Goal: Information Seeking & Learning: Learn about a topic

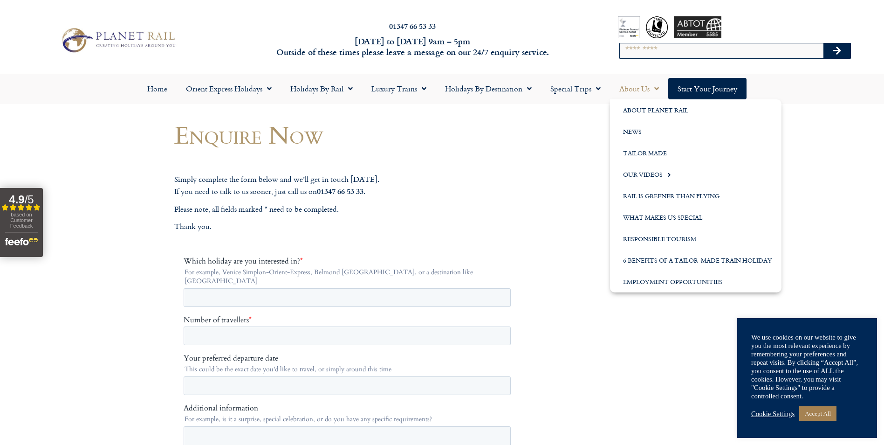
click at [643, 87] on link "About Us" at bounding box center [639, 88] width 58 height 21
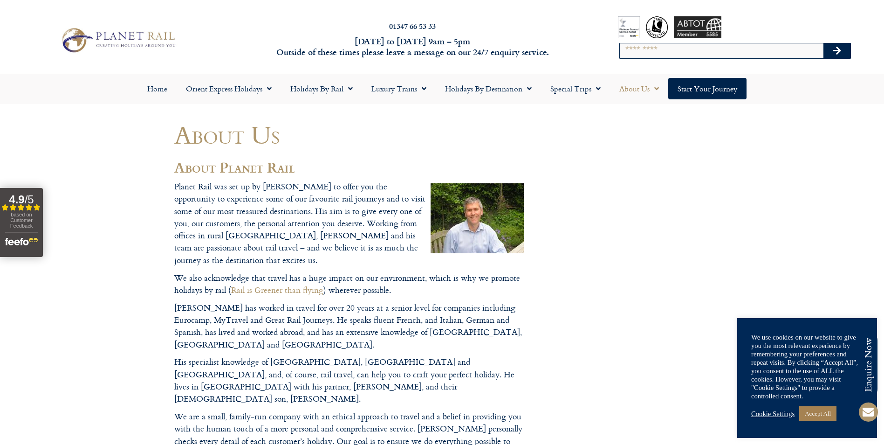
click at [130, 41] on img at bounding box center [118, 40] width 122 height 30
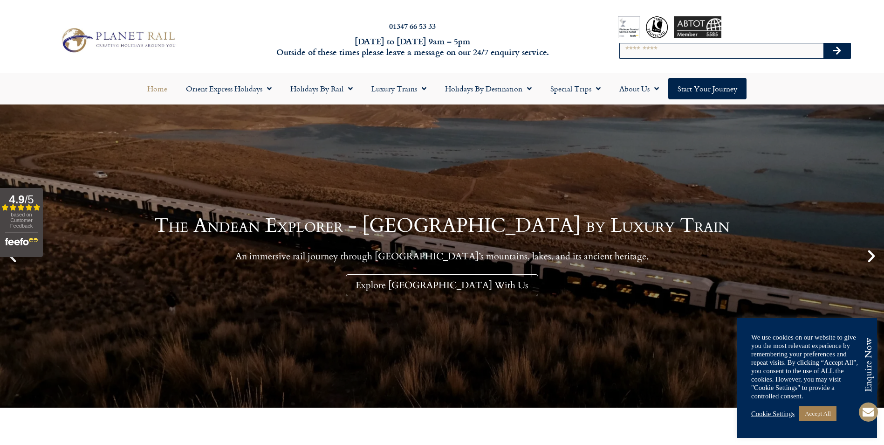
click at [134, 37] on img at bounding box center [118, 40] width 122 height 30
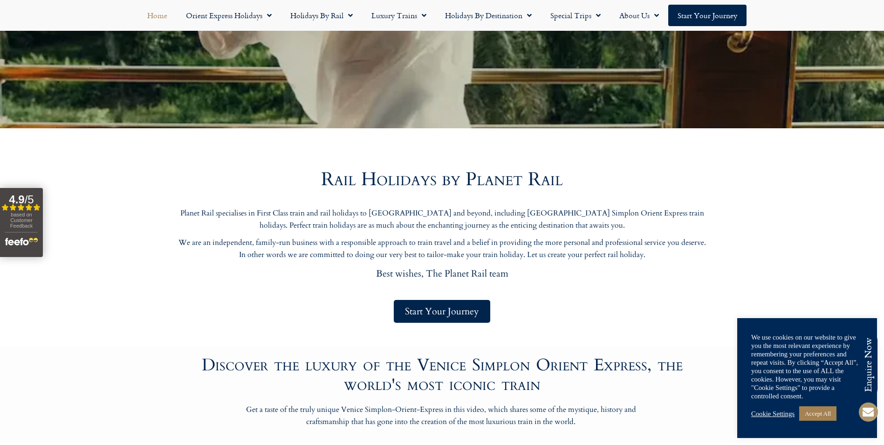
scroll to position [280, 0]
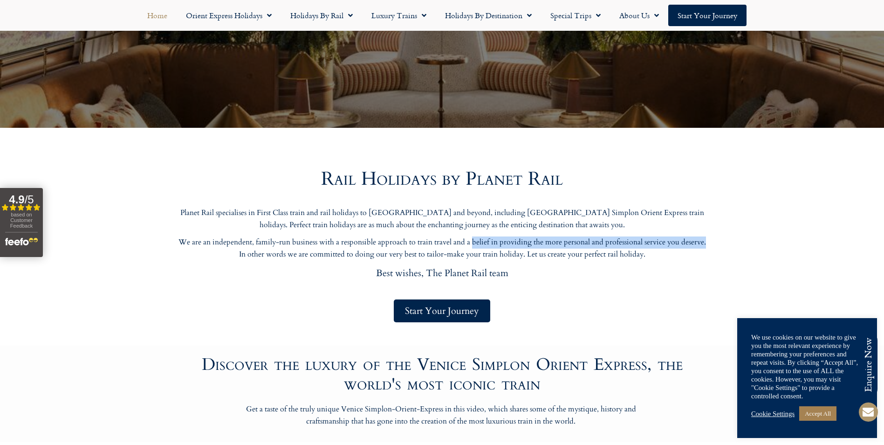
drag, startPoint x: 472, startPoint y: 241, endPoint x: 709, endPoint y: 246, distance: 237.7
click at [709, 246] on div "Rail Holidays by Planet Rail Planet Rail specialises in First Class train and r…" at bounding box center [442, 241] width 847 height 171
drag, startPoint x: 709, startPoint y: 246, endPoint x: 686, endPoint y: 243, distance: 23.5
copy p "belief in providing the more personal and professional service you deserve."
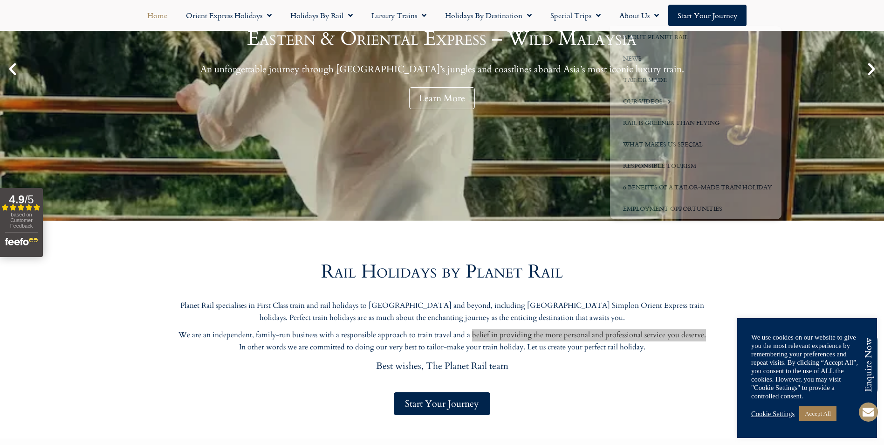
scroll to position [186, 0]
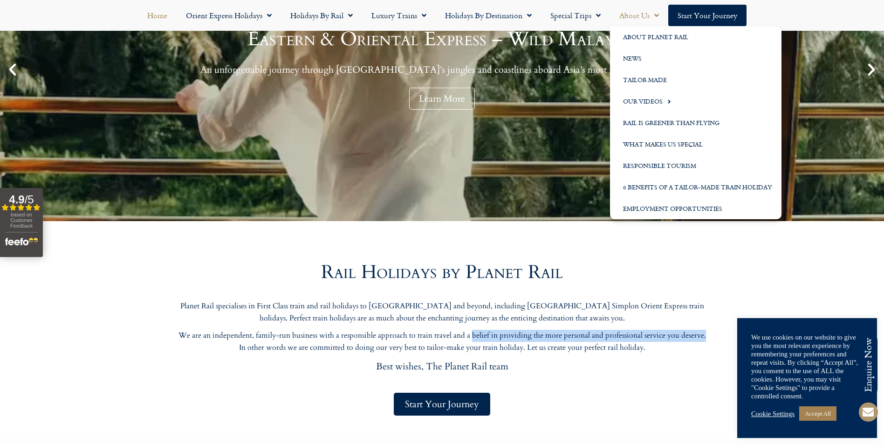
click at [630, 18] on link "About Us" at bounding box center [639, 15] width 58 height 21
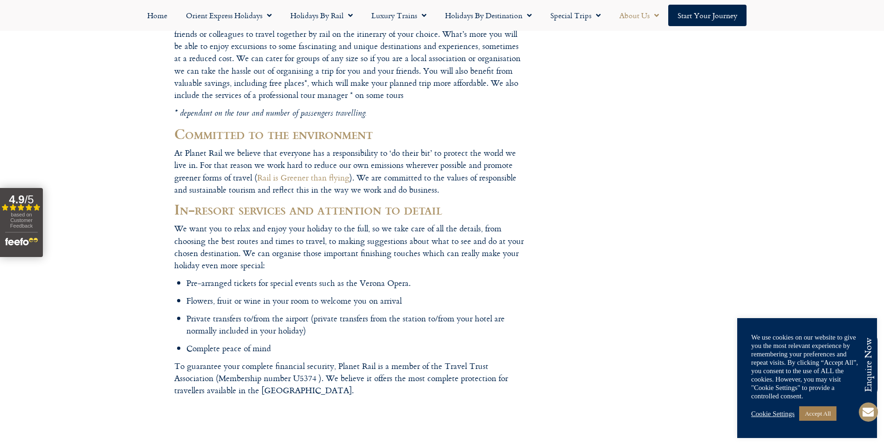
scroll to position [1211, 0]
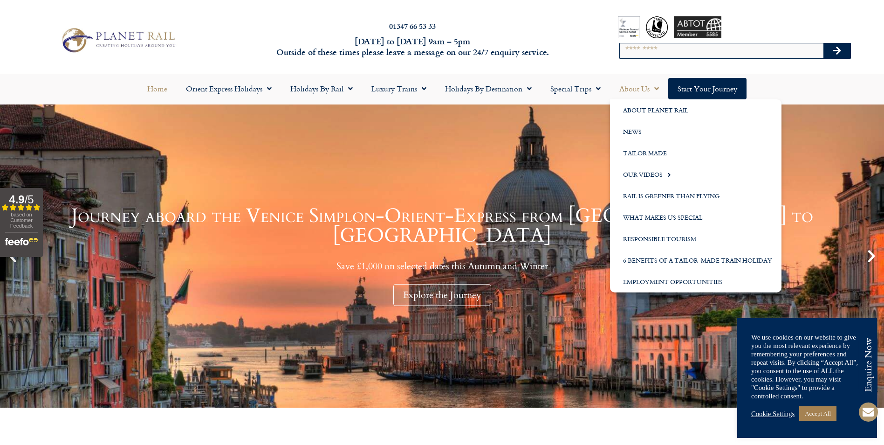
click at [626, 90] on link "About Us" at bounding box center [639, 88] width 58 height 21
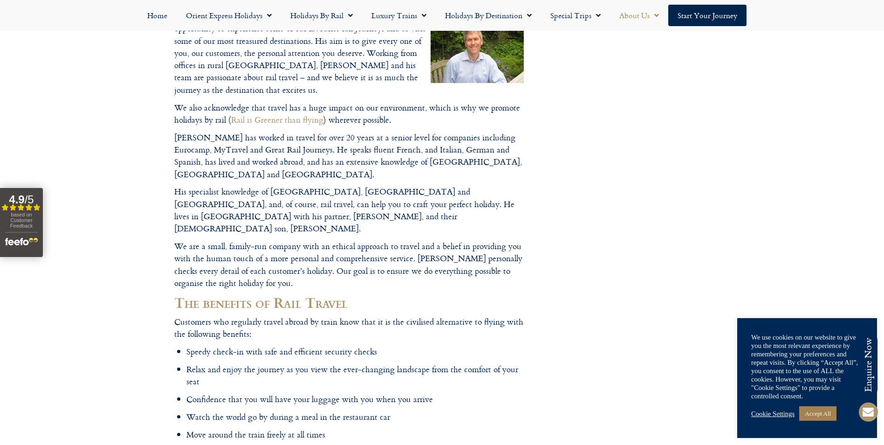
scroll to position [186, 0]
